Goal: Transaction & Acquisition: Obtain resource

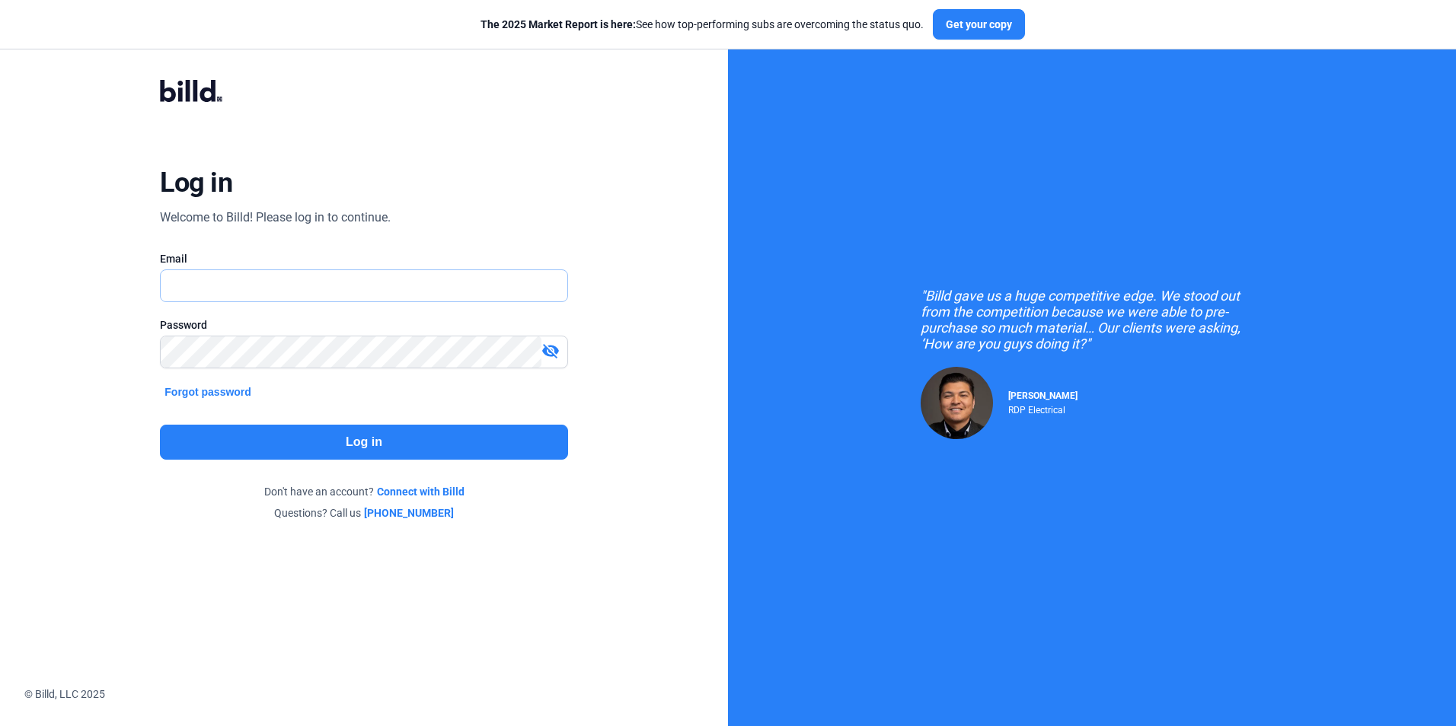
type input "[PERSON_NAME][EMAIL_ADDRESS][DOMAIN_NAME]"
click at [518, 445] on button "Log in" at bounding box center [363, 442] width 407 height 35
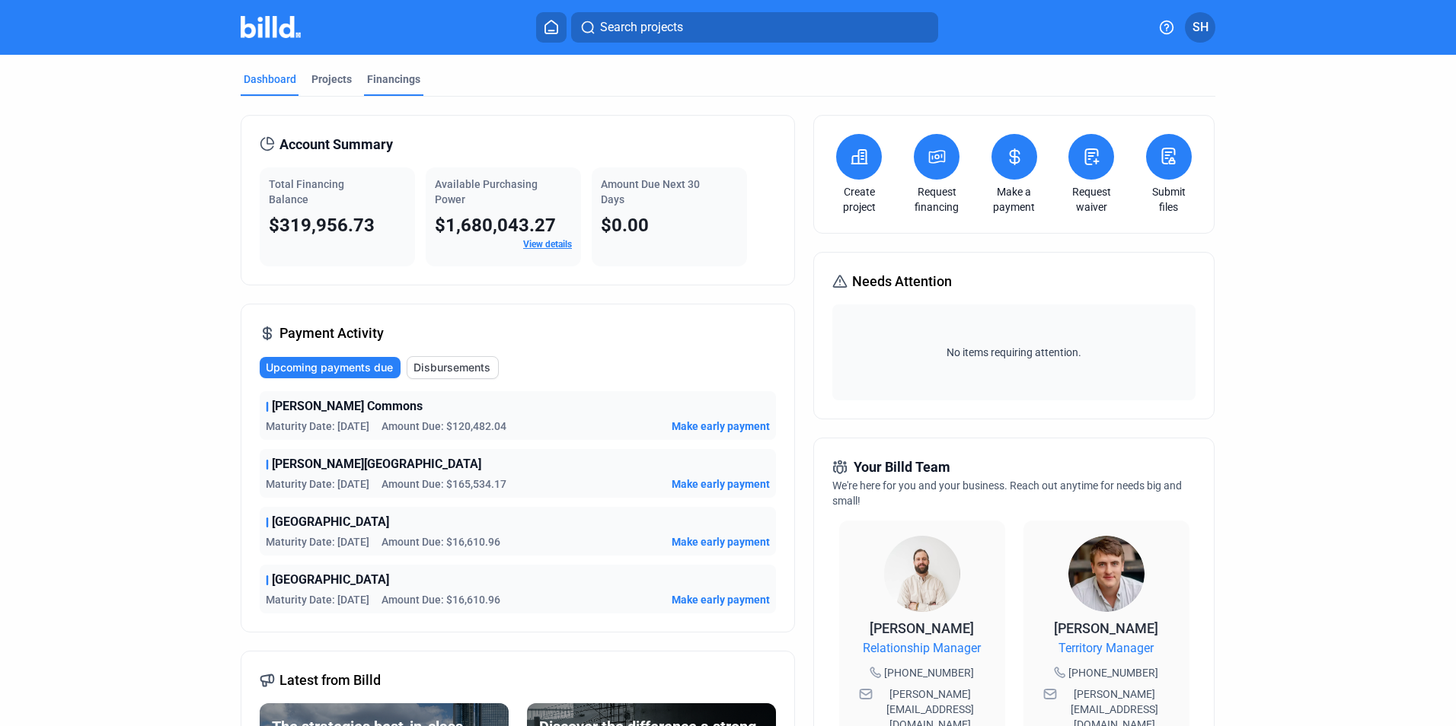
click at [375, 78] on div "Financings" at bounding box center [393, 79] width 53 height 15
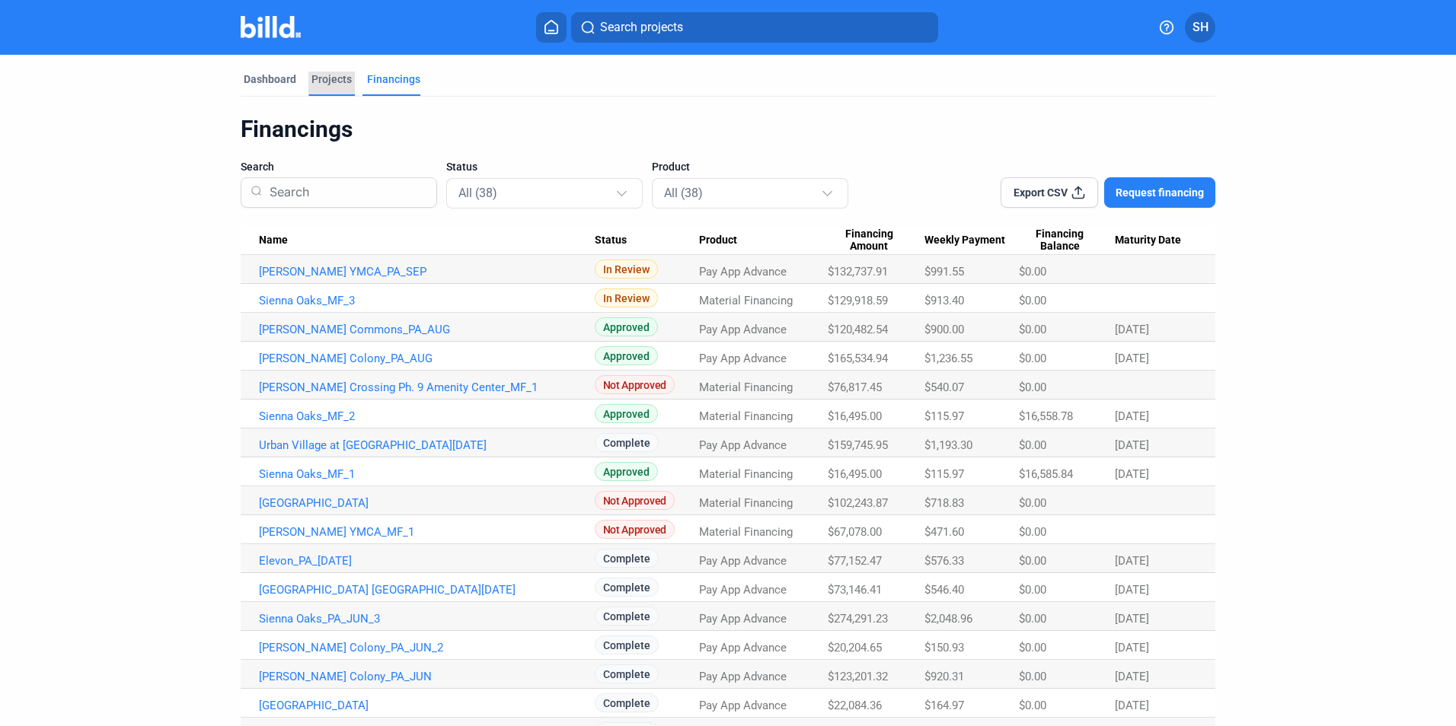
click at [323, 79] on div "Projects" at bounding box center [331, 79] width 40 height 15
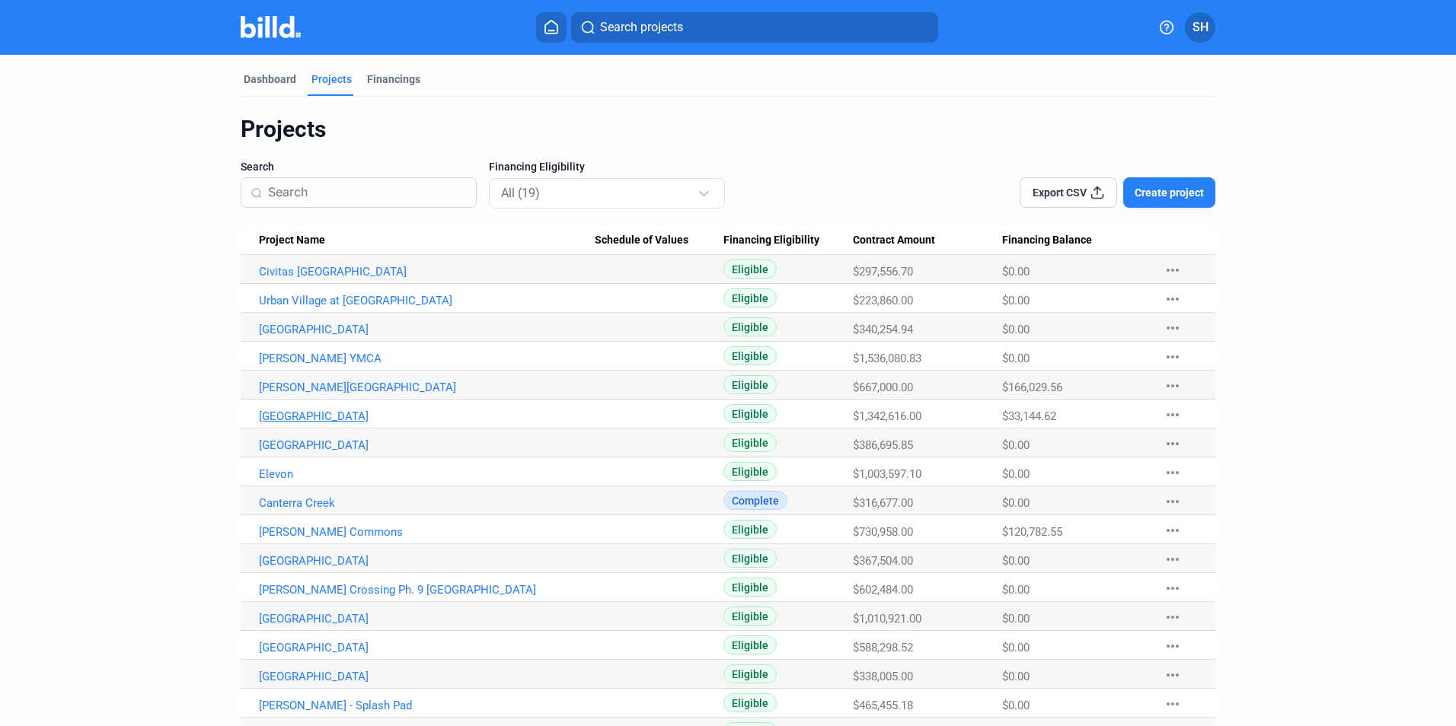
click at [297, 415] on link "[GEOGRAPHIC_DATA]" at bounding box center [427, 417] width 336 height 14
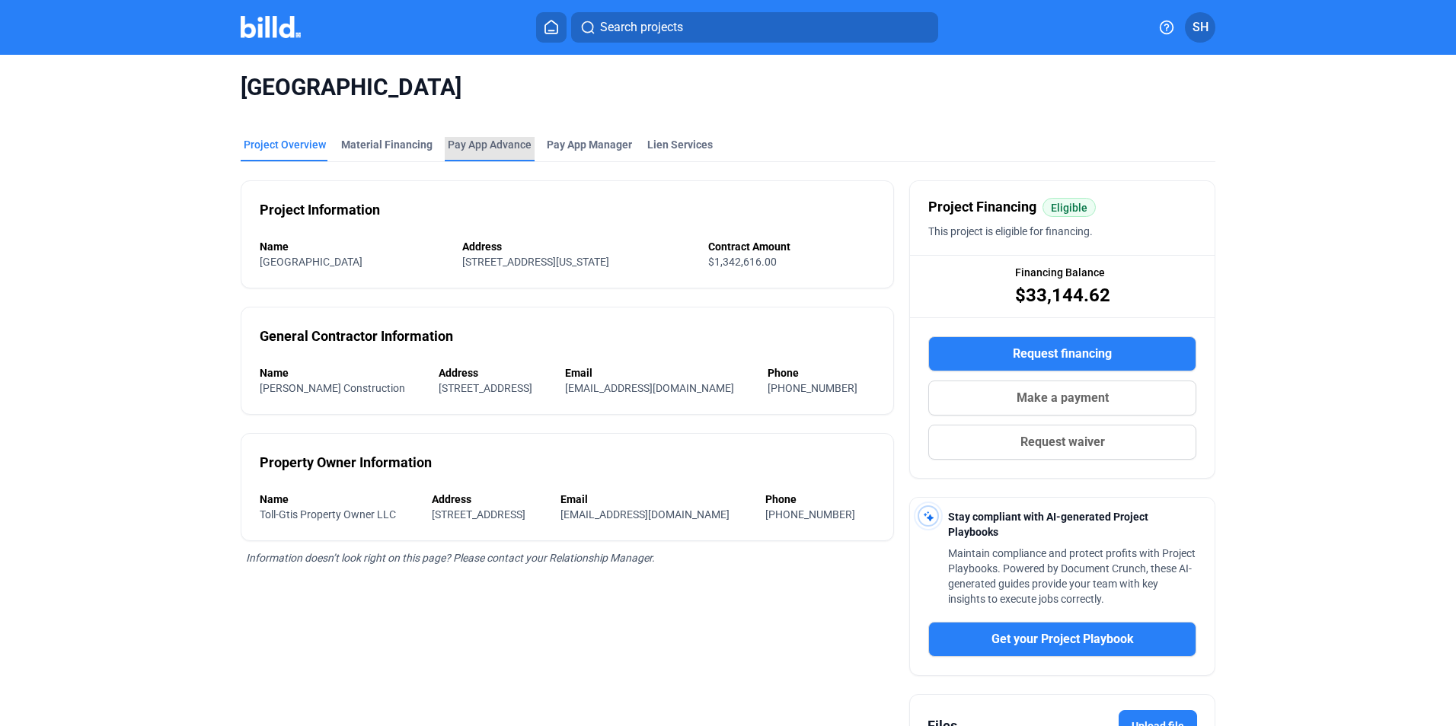
click at [490, 147] on div "Pay App Advance" at bounding box center [490, 144] width 84 height 15
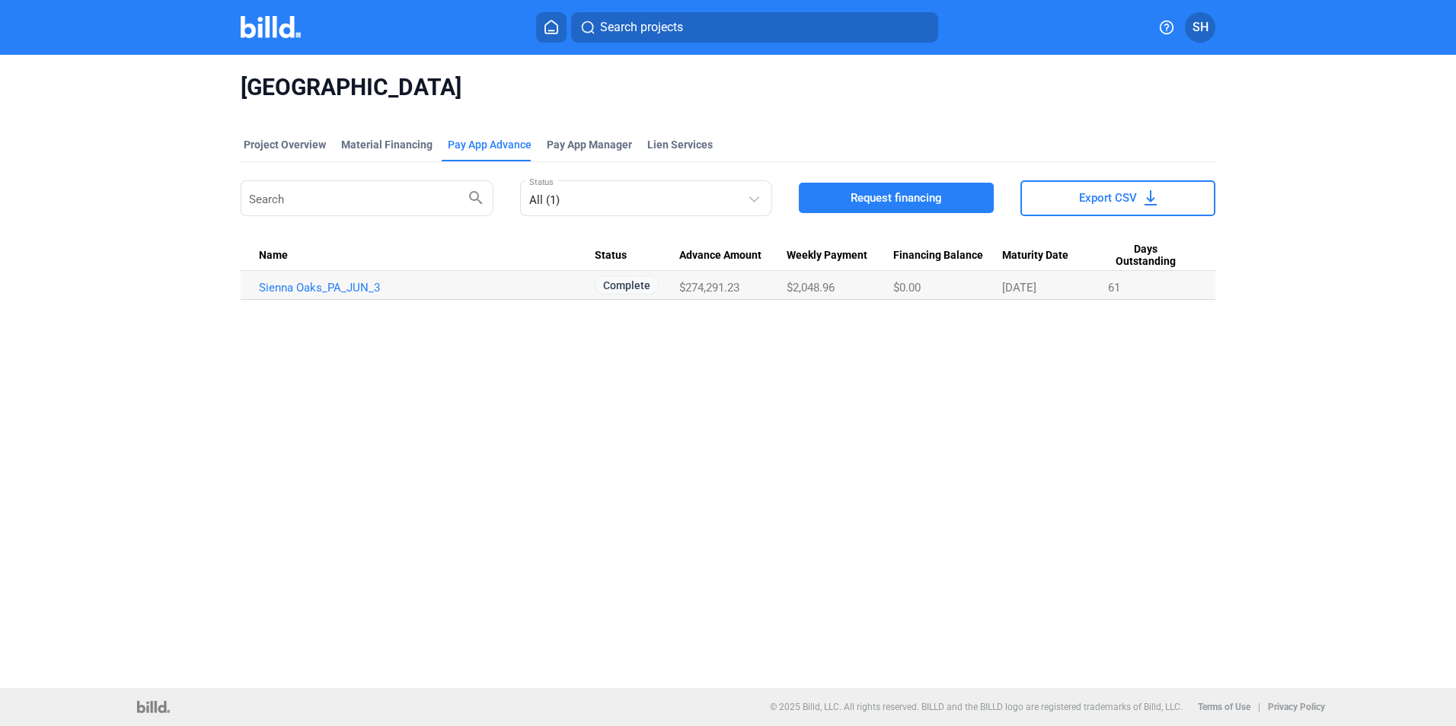
click at [907, 192] on span "Request financing" at bounding box center [896, 197] width 91 height 15
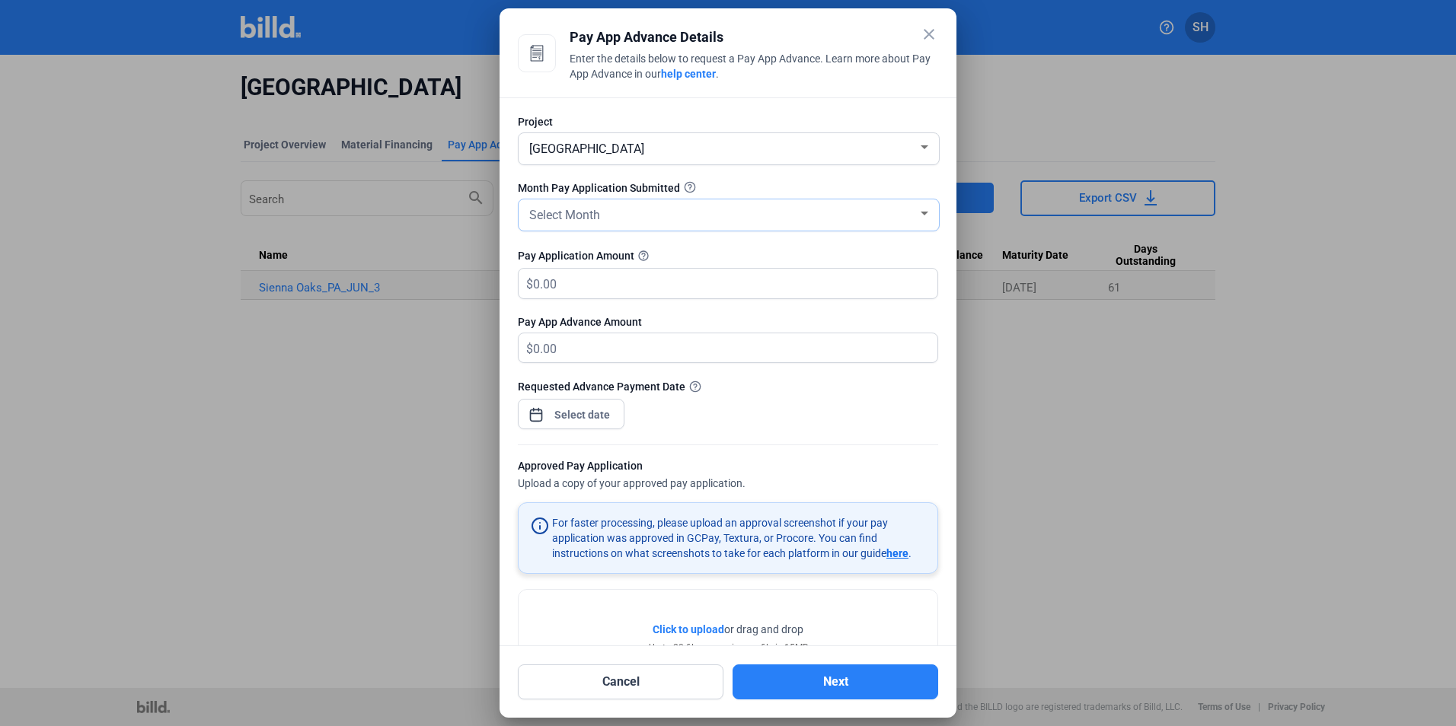
click at [921, 211] on div at bounding box center [925, 214] width 14 height 12
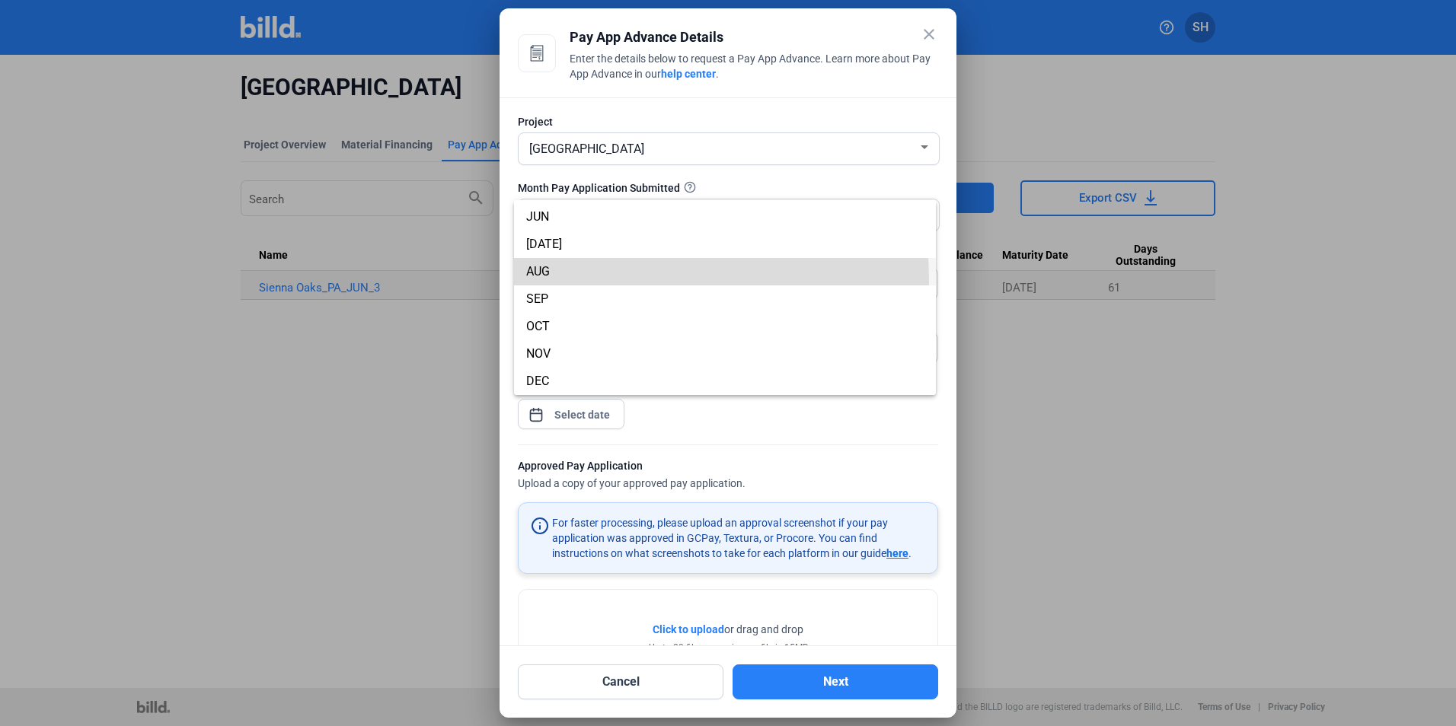
click at [574, 281] on span "AUG" at bounding box center [724, 271] width 397 height 27
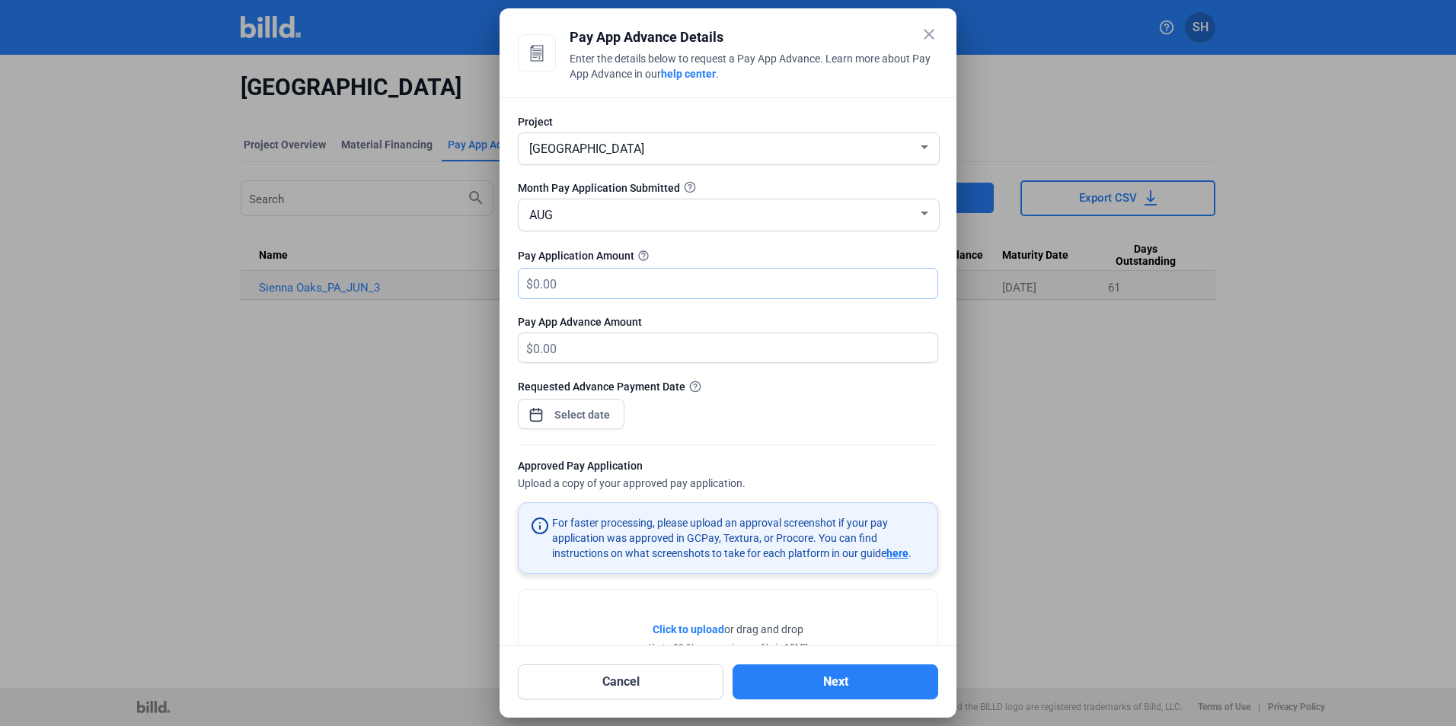
click at [570, 287] on input "text" at bounding box center [726, 284] width 387 height 30
type input "1"
type input "1.00"
type input "12"
type input "12.00"
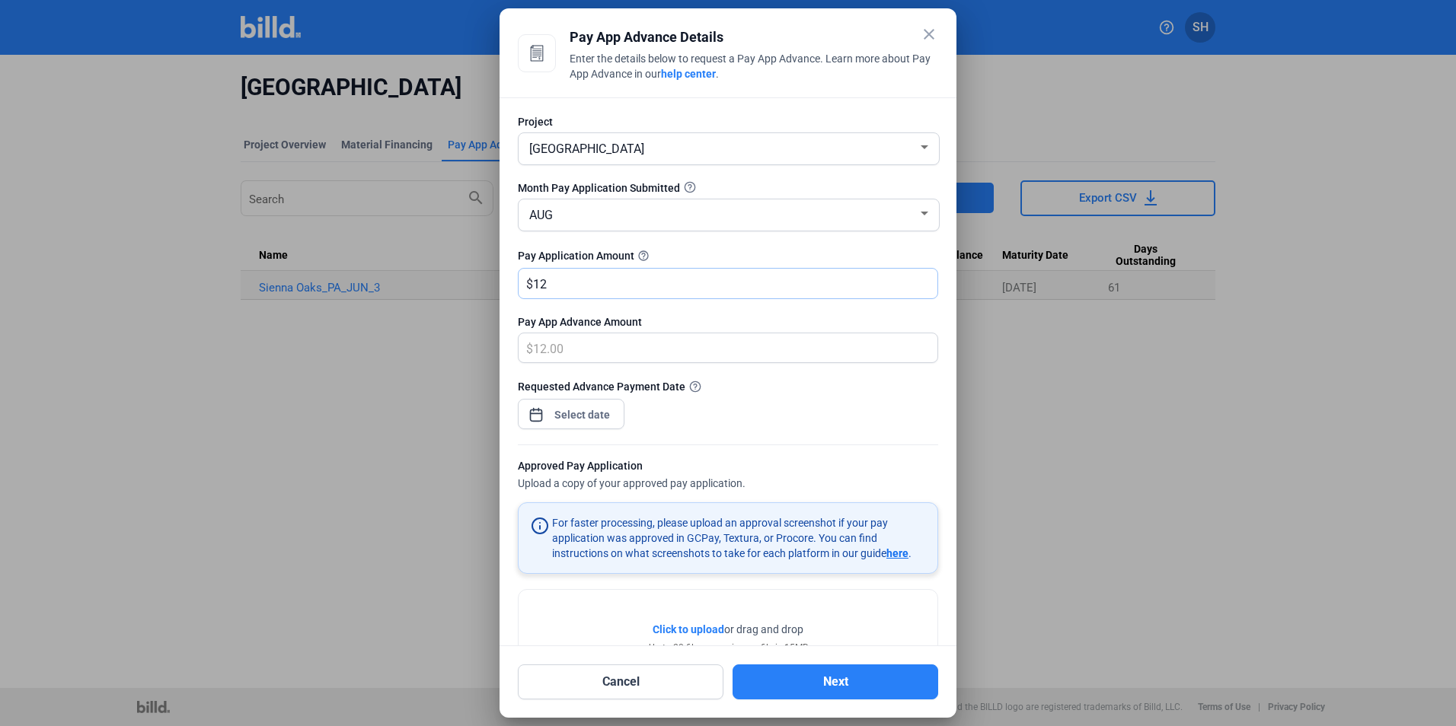
type input "129"
type input "129.00"
type input "1299"
type input "1,299.00"
type input "1,2991"
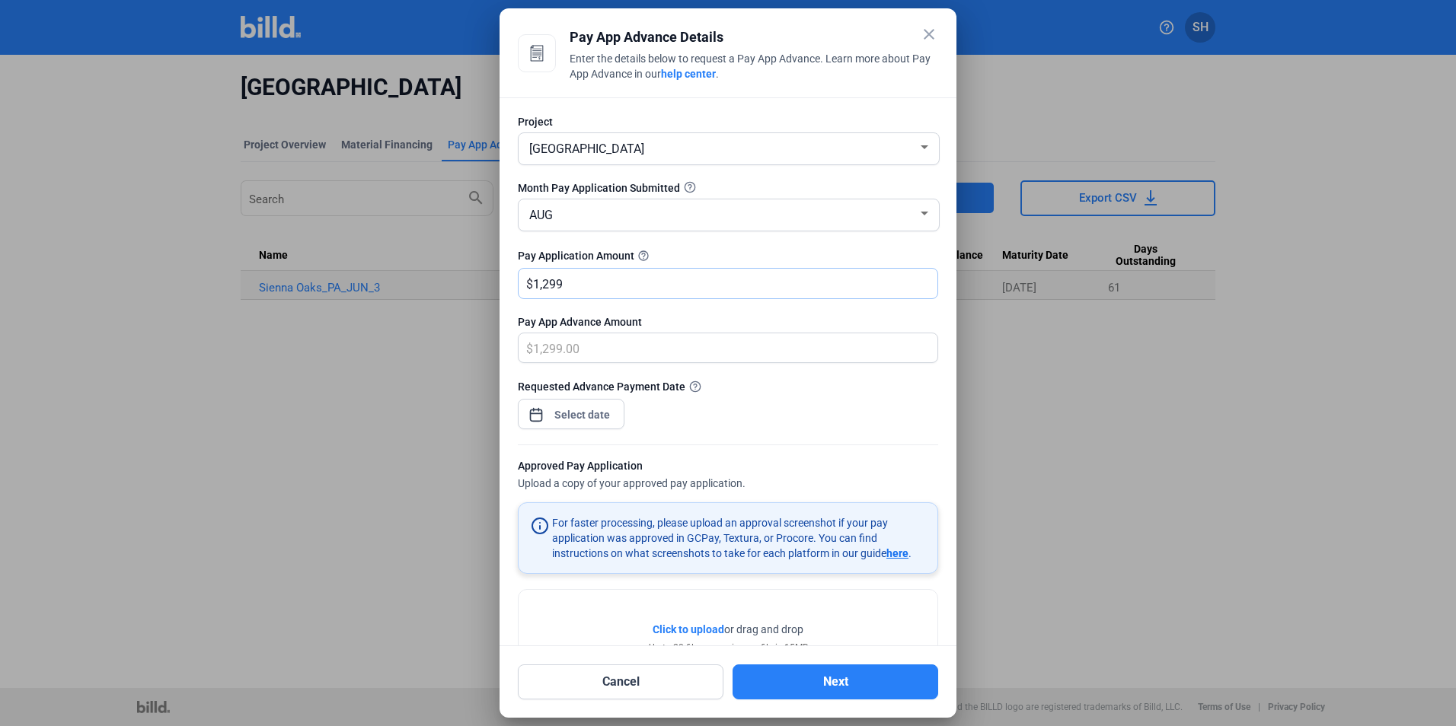
type input "12,991.00"
type input "12,9918"
type input "129,918.00"
type input "129,918.5"
type input "129,918.50"
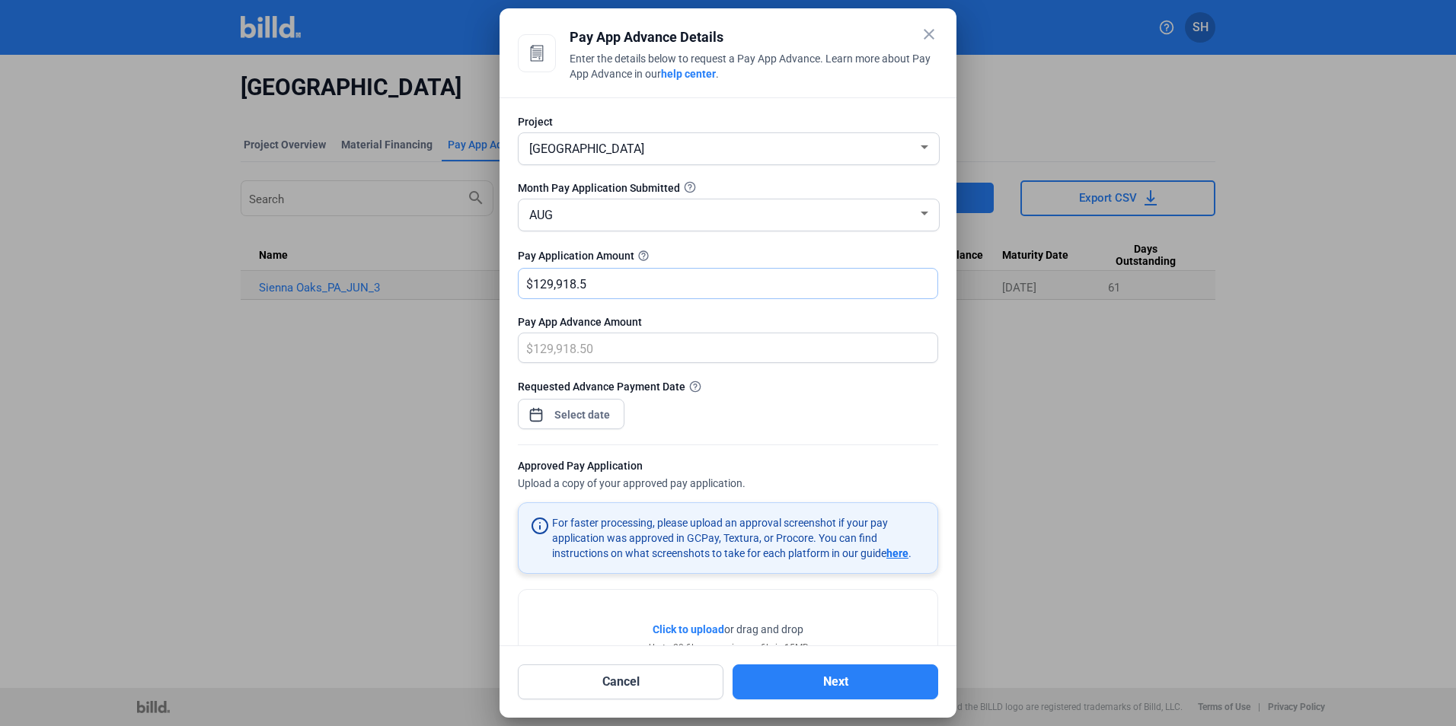
type input "129,918.59"
click at [568, 414] on div "close Pay App Advance Details Enter the details below to request a Pay App Adva…" at bounding box center [728, 363] width 1456 height 726
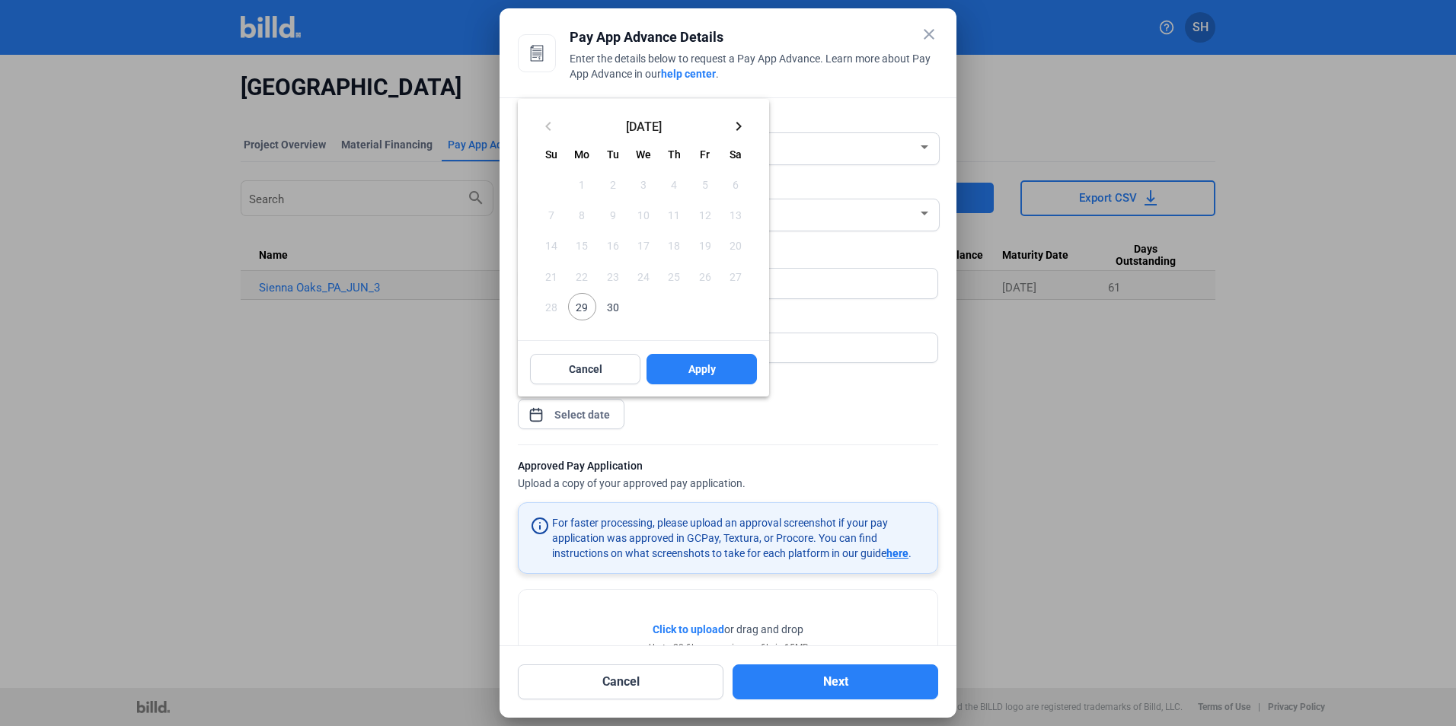
click at [582, 309] on span "29" at bounding box center [581, 306] width 27 height 27
click at [695, 366] on span "Apply" at bounding box center [701, 369] width 27 height 15
type input "[DATE]"
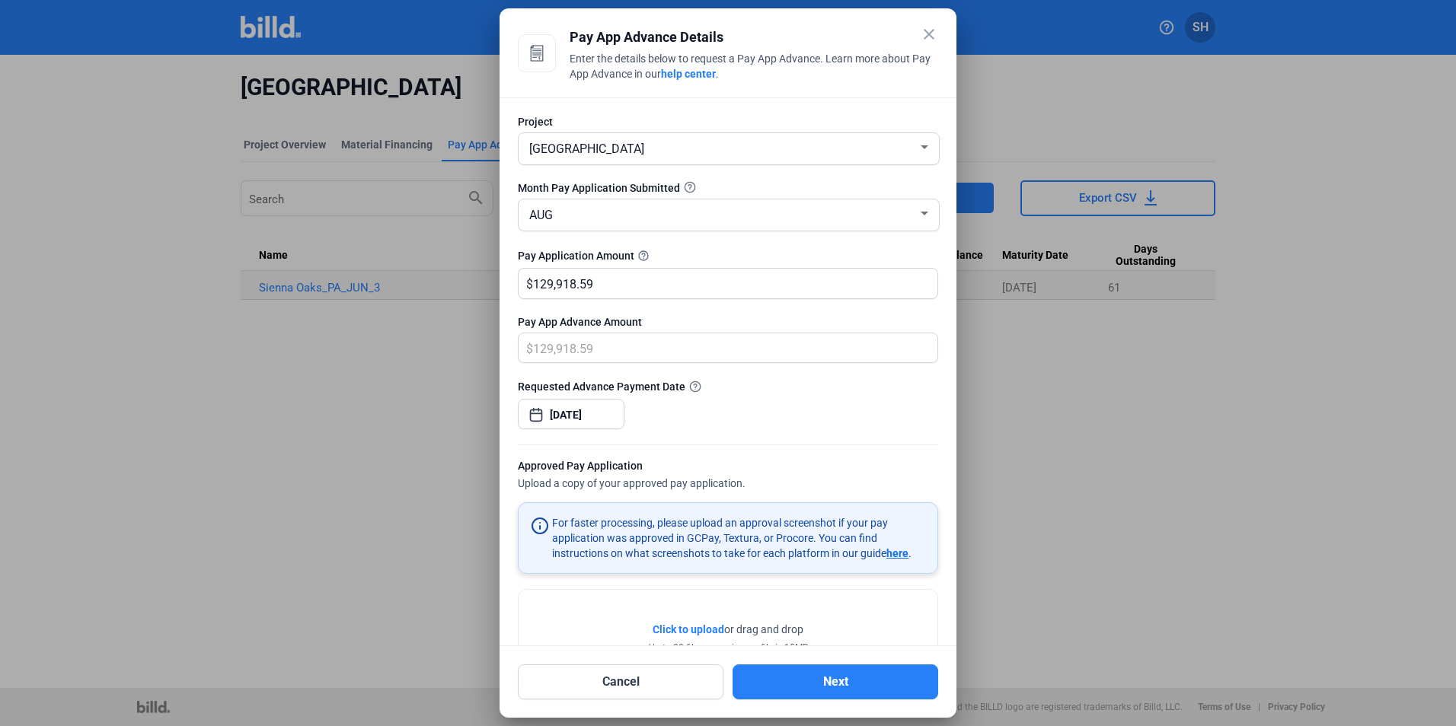
click at [672, 631] on span "Click to upload" at bounding box center [689, 630] width 72 height 12
click at [687, 628] on span "Click to upload" at bounding box center [689, 630] width 72 height 12
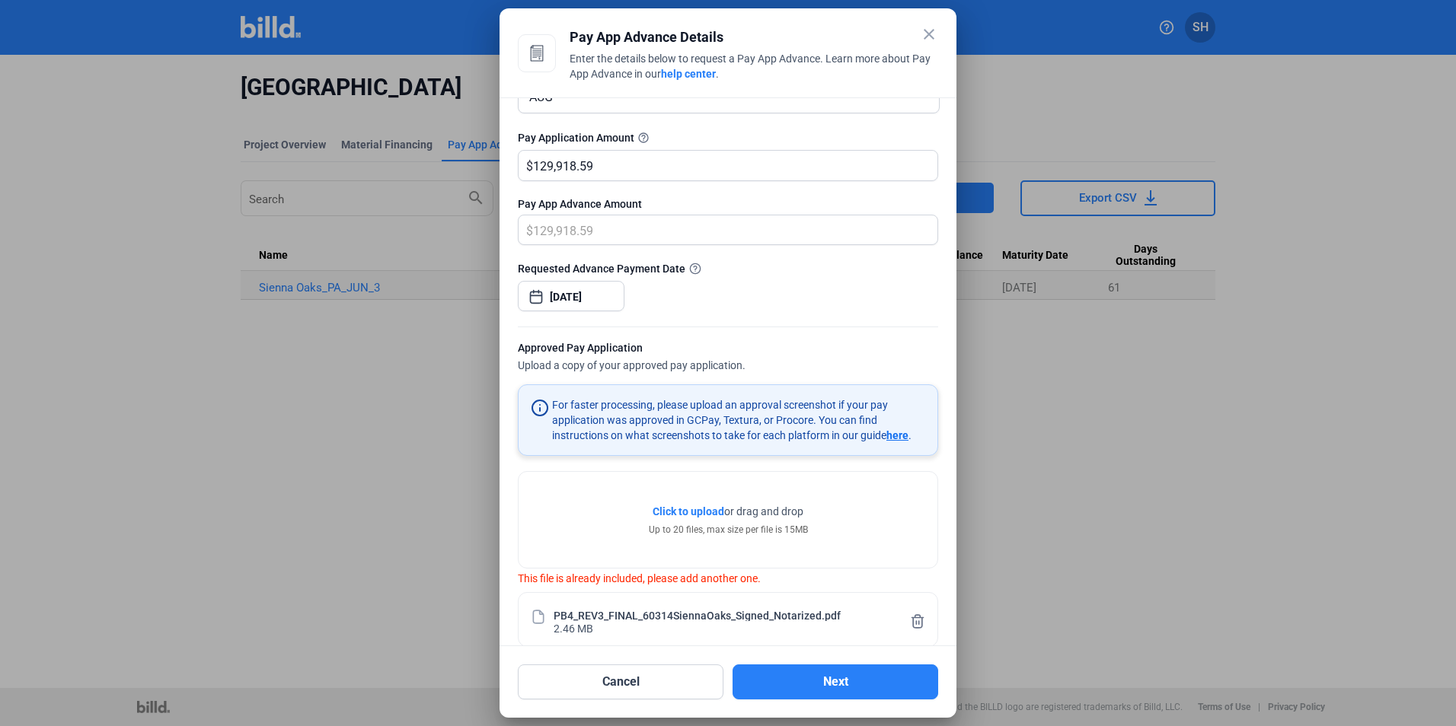
scroll to position [140, 0]
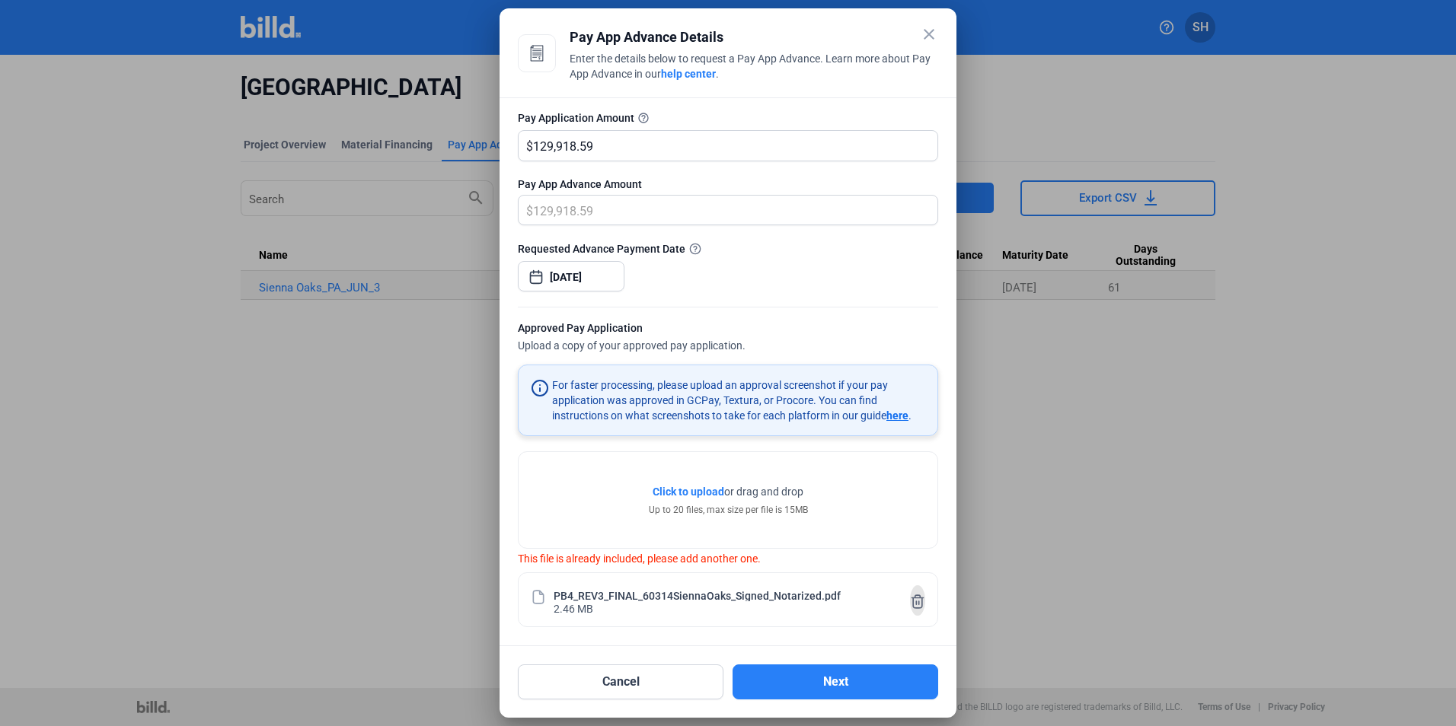
click at [911, 598] on icon at bounding box center [917, 602] width 15 height 16
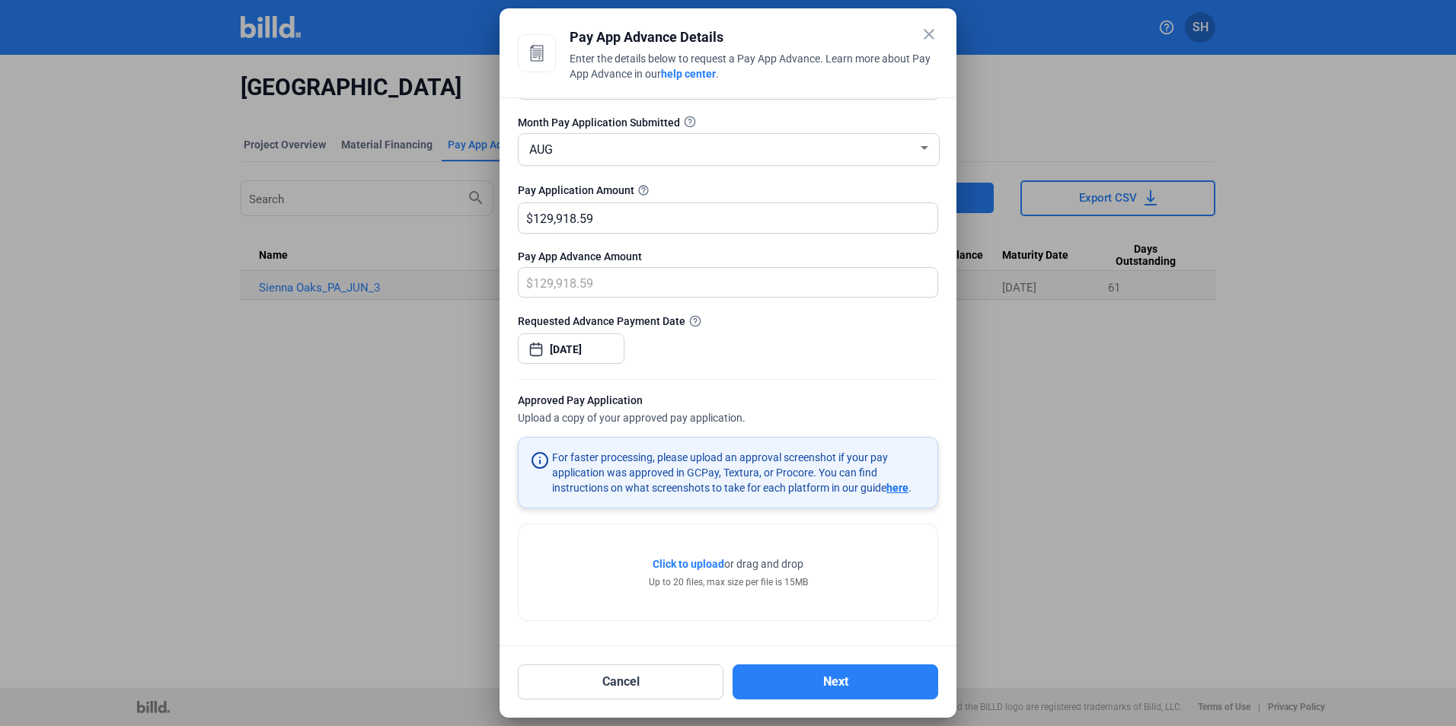
scroll to position [123, 0]
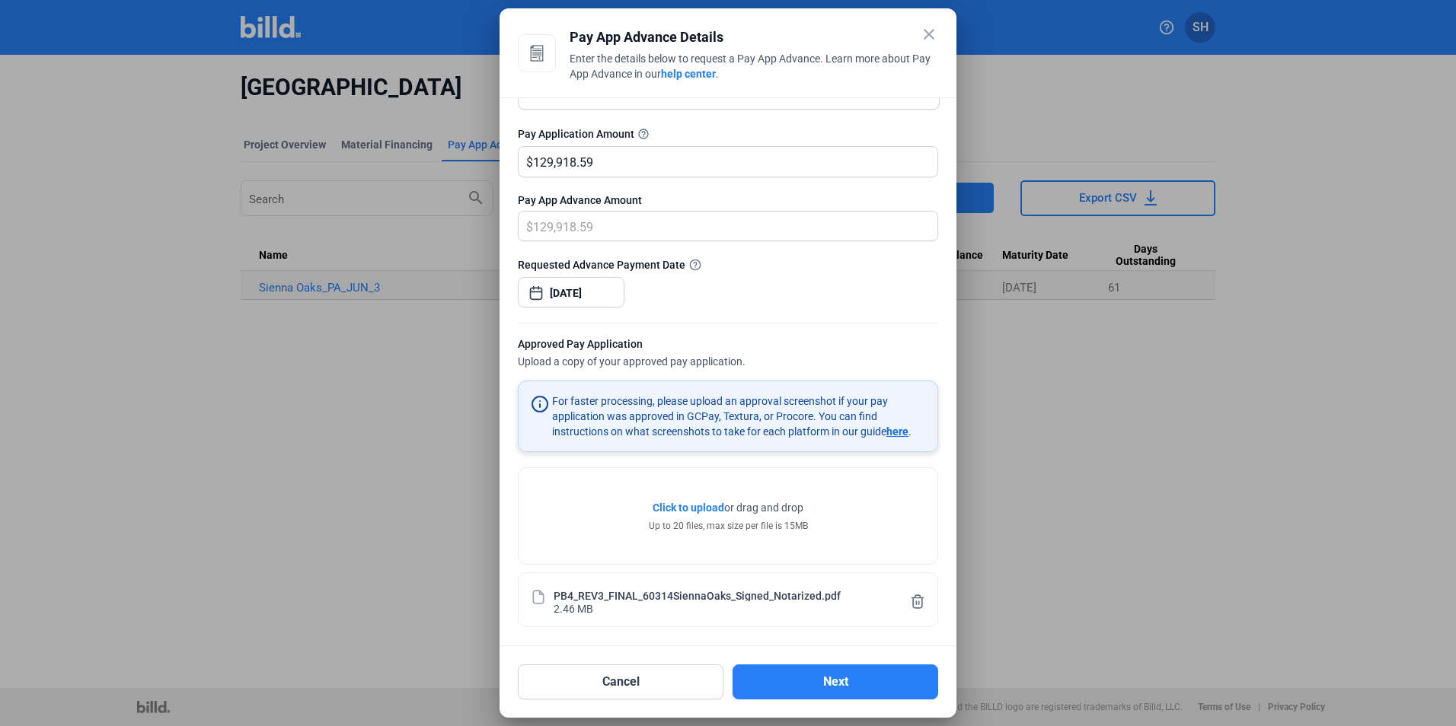
click at [670, 509] on span "Click to upload" at bounding box center [689, 508] width 72 height 12
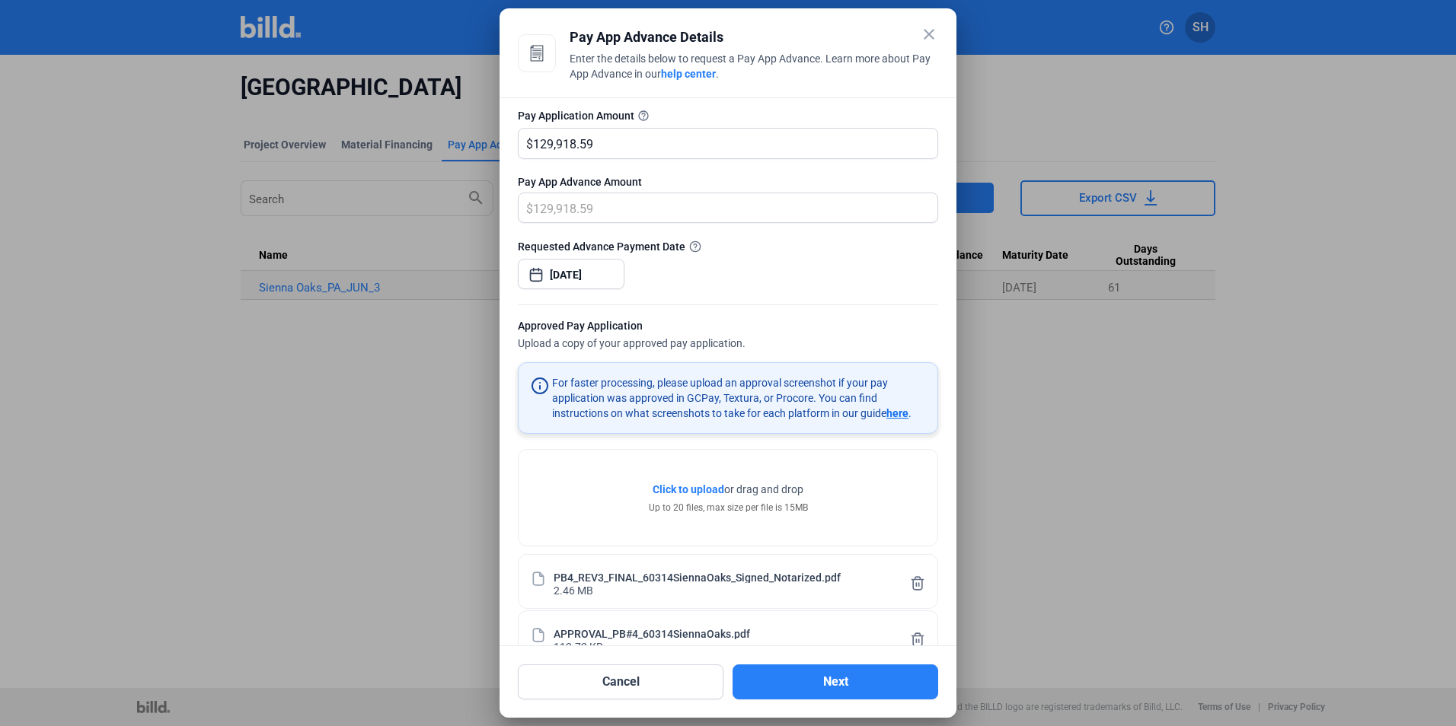
scroll to position [180, 0]
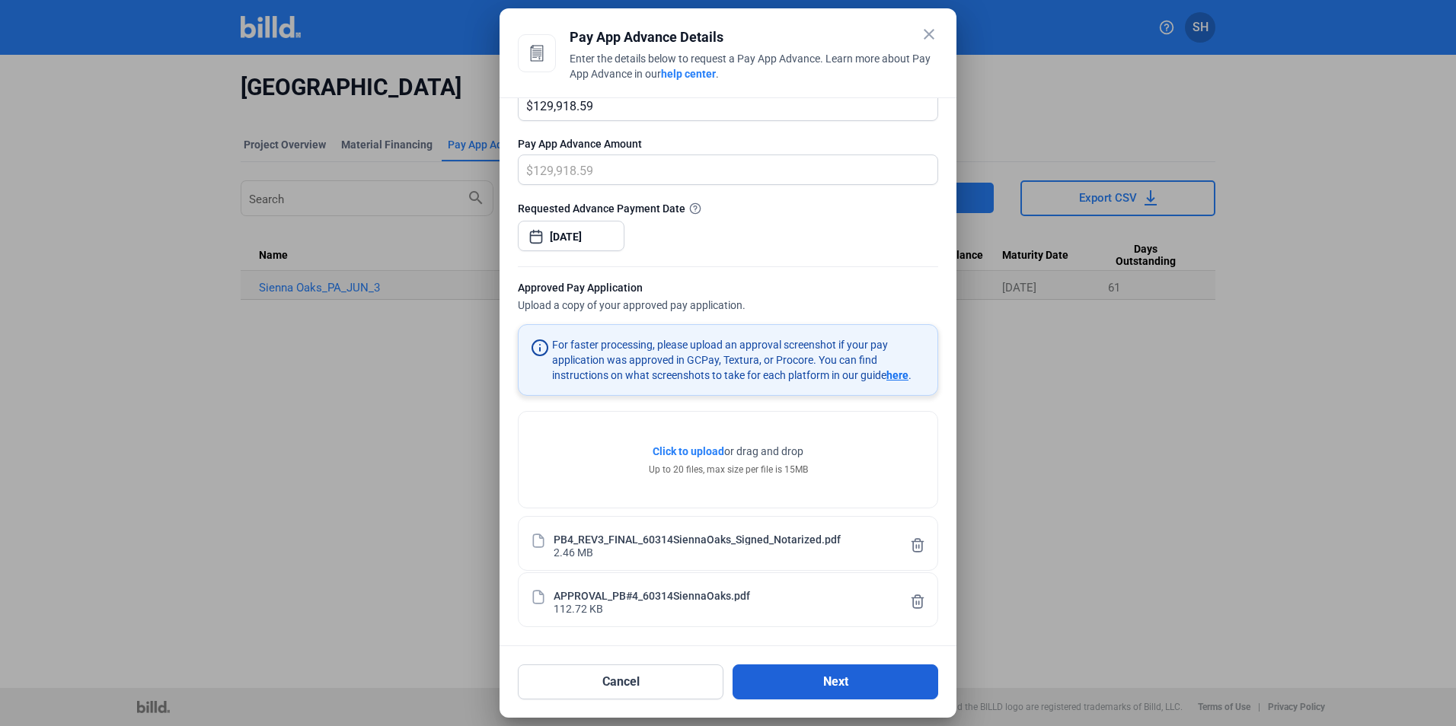
click at [838, 680] on button "Next" at bounding box center [836, 682] width 206 height 35
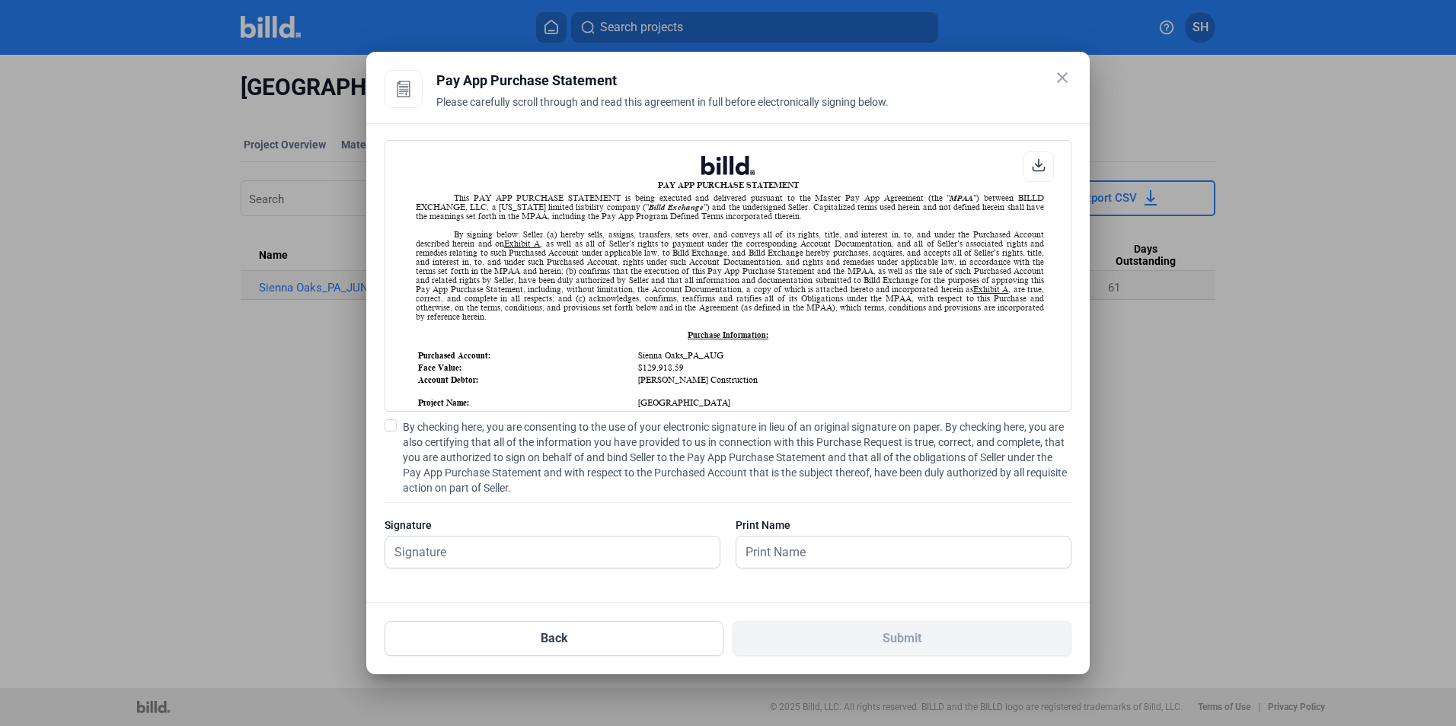
scroll to position [1, 0]
click at [393, 426] on span at bounding box center [391, 426] width 12 height 12
click at [0, 0] on input "By checking here, you are consenting to the use of your electronic signature in…" at bounding box center [0, 0] width 0 height 0
click at [448, 554] on input "text" at bounding box center [544, 552] width 318 height 31
type input "[PERSON_NAME]"
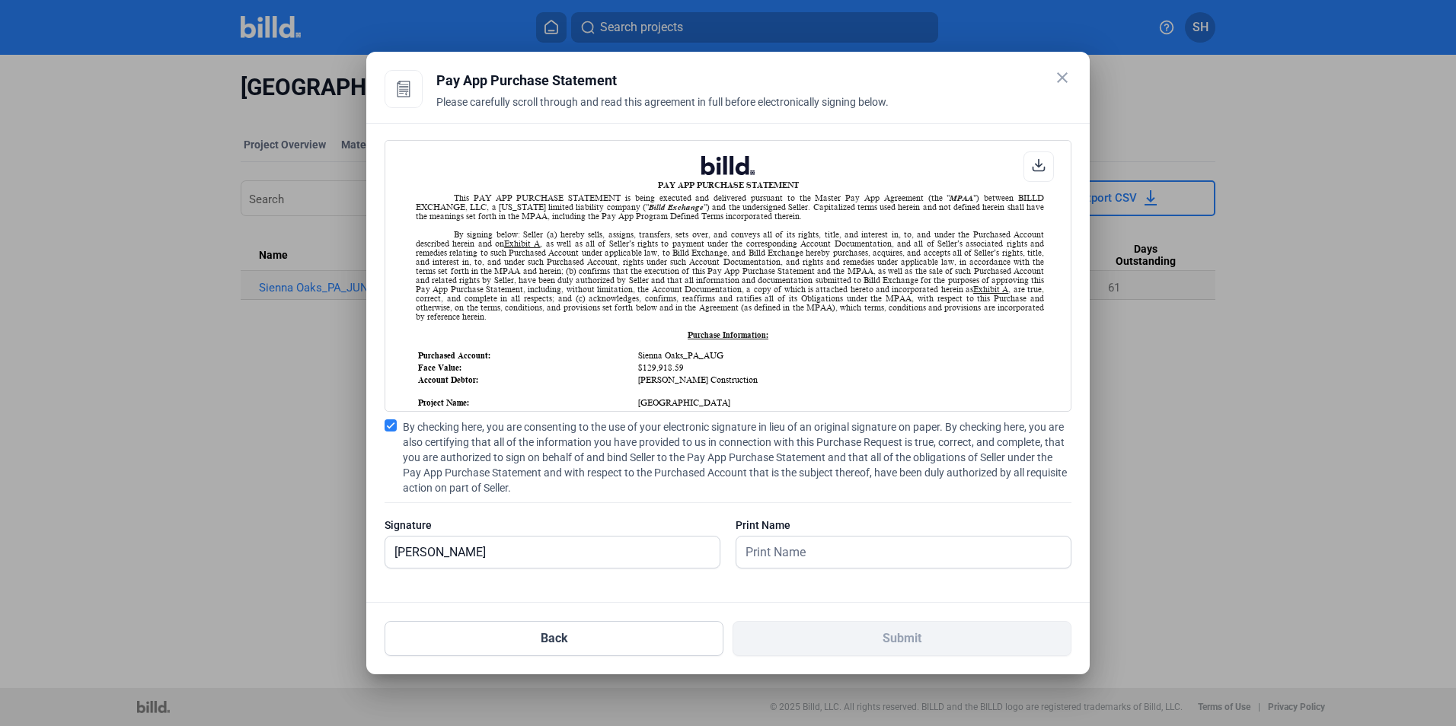
type input "sienna oaks"
type input "[PERSON_NAME]"
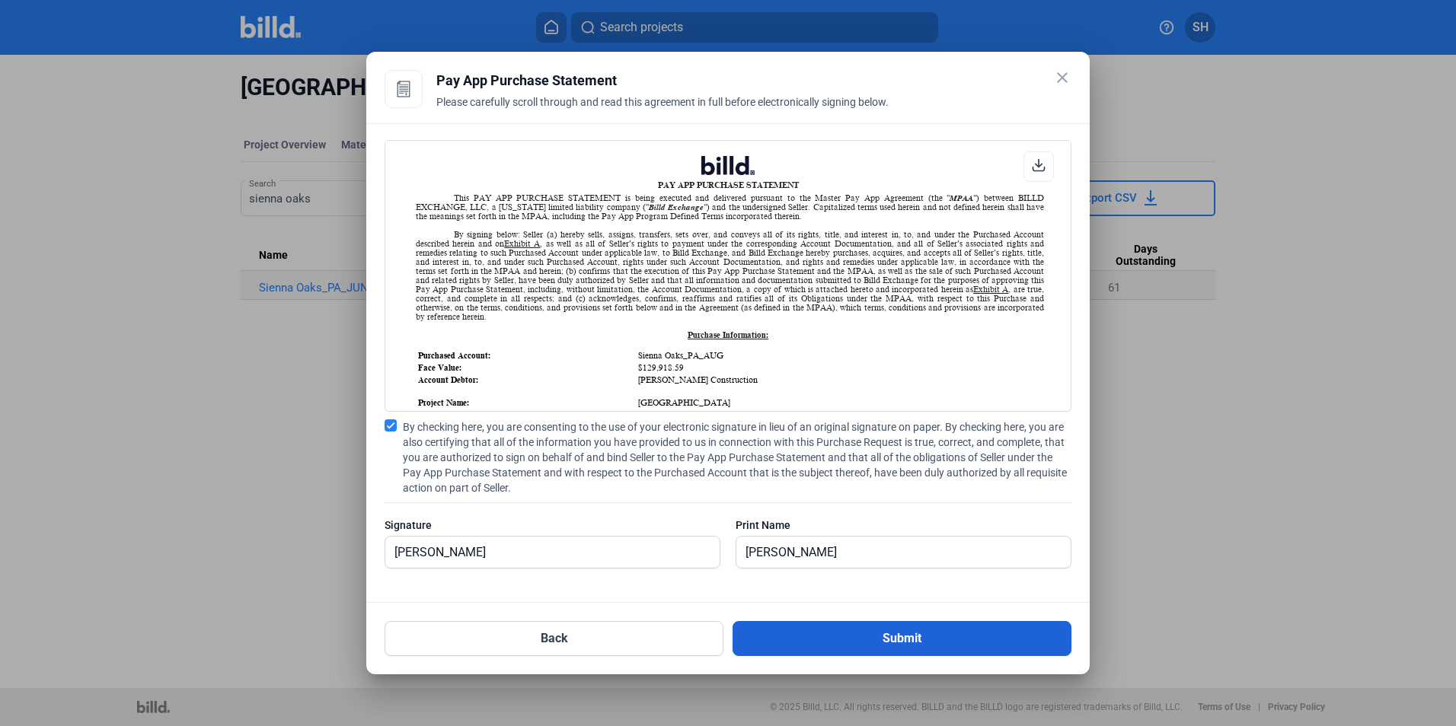
click at [755, 644] on button "Submit" at bounding box center [902, 638] width 339 height 35
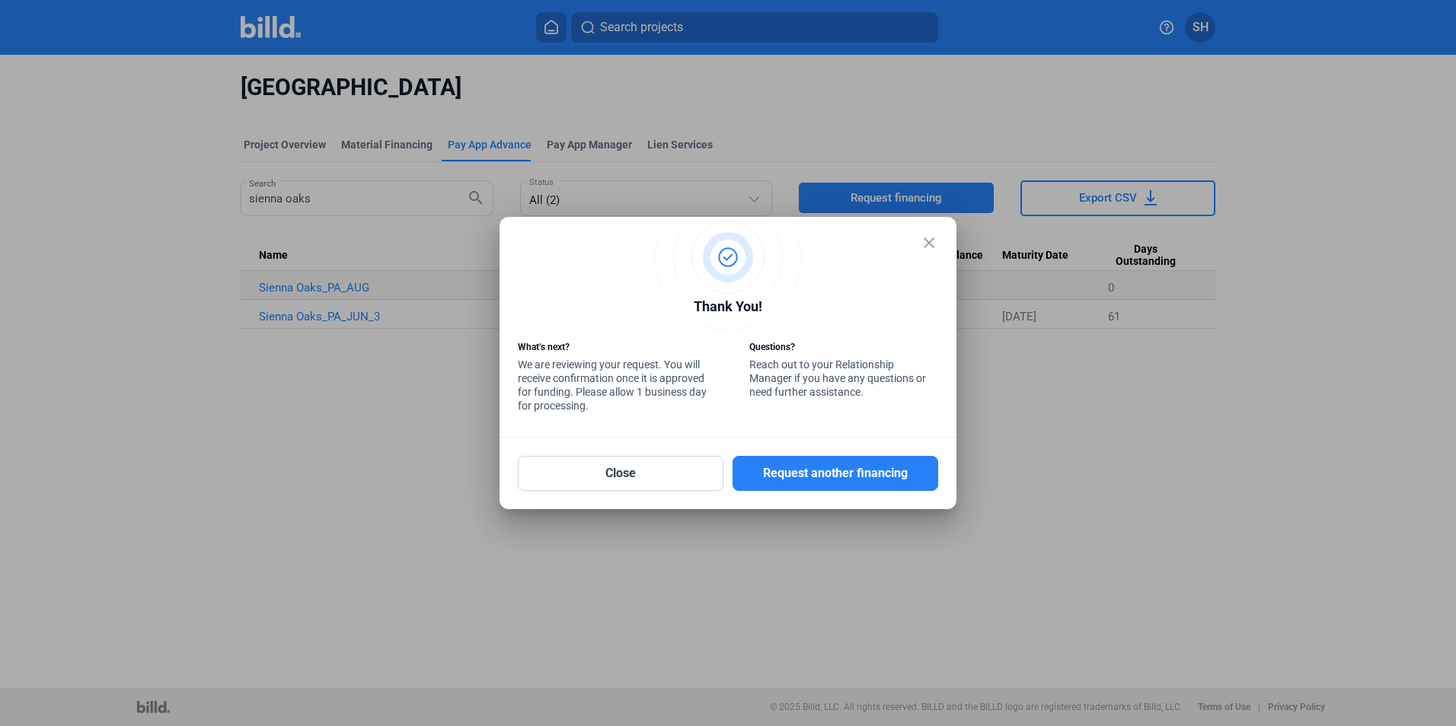
click at [624, 455] on div "Close Request another financing" at bounding box center [728, 464] width 420 height 53
click at [624, 468] on button "Close" at bounding box center [621, 473] width 206 height 35
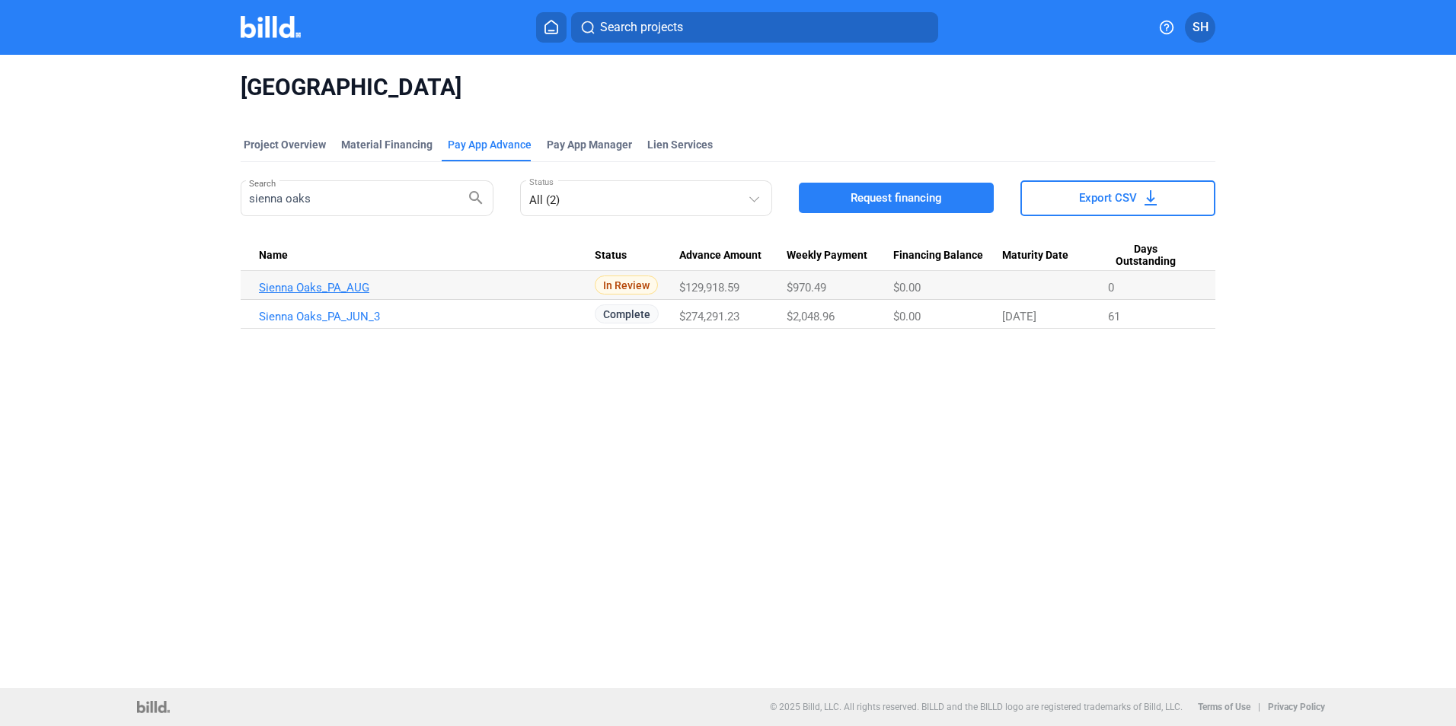
click at [318, 286] on link "Sienna Oaks_PA_AUG" at bounding box center [427, 288] width 336 height 14
